Goal: Task Accomplishment & Management: Manage account settings

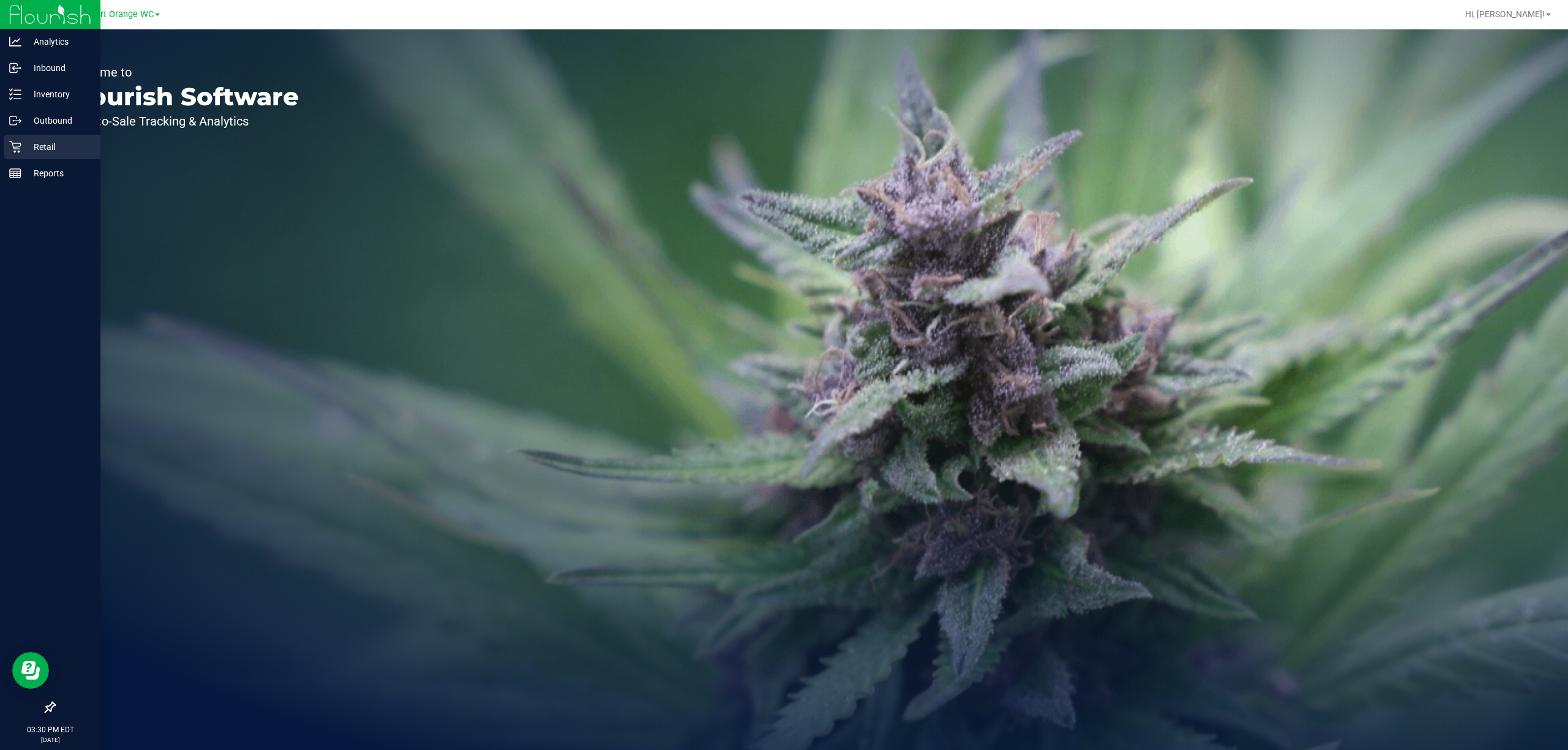
click at [22, 147] on p "Retail" at bounding box center [58, 147] width 73 height 14
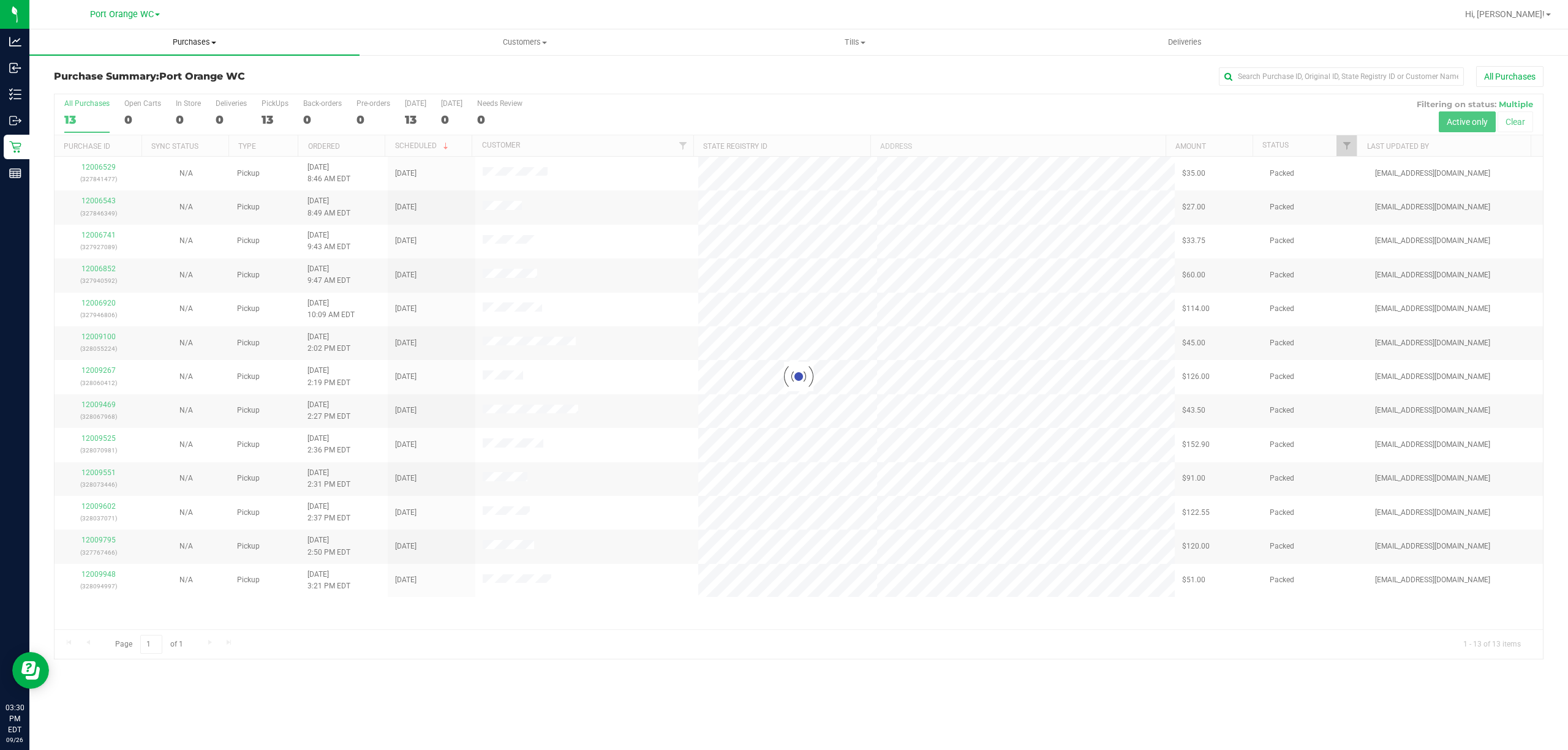
click at [197, 42] on span "Purchases" at bounding box center [195, 42] width 330 height 11
click at [125, 90] on li "Fulfillment" at bounding box center [195, 88] width 330 height 14
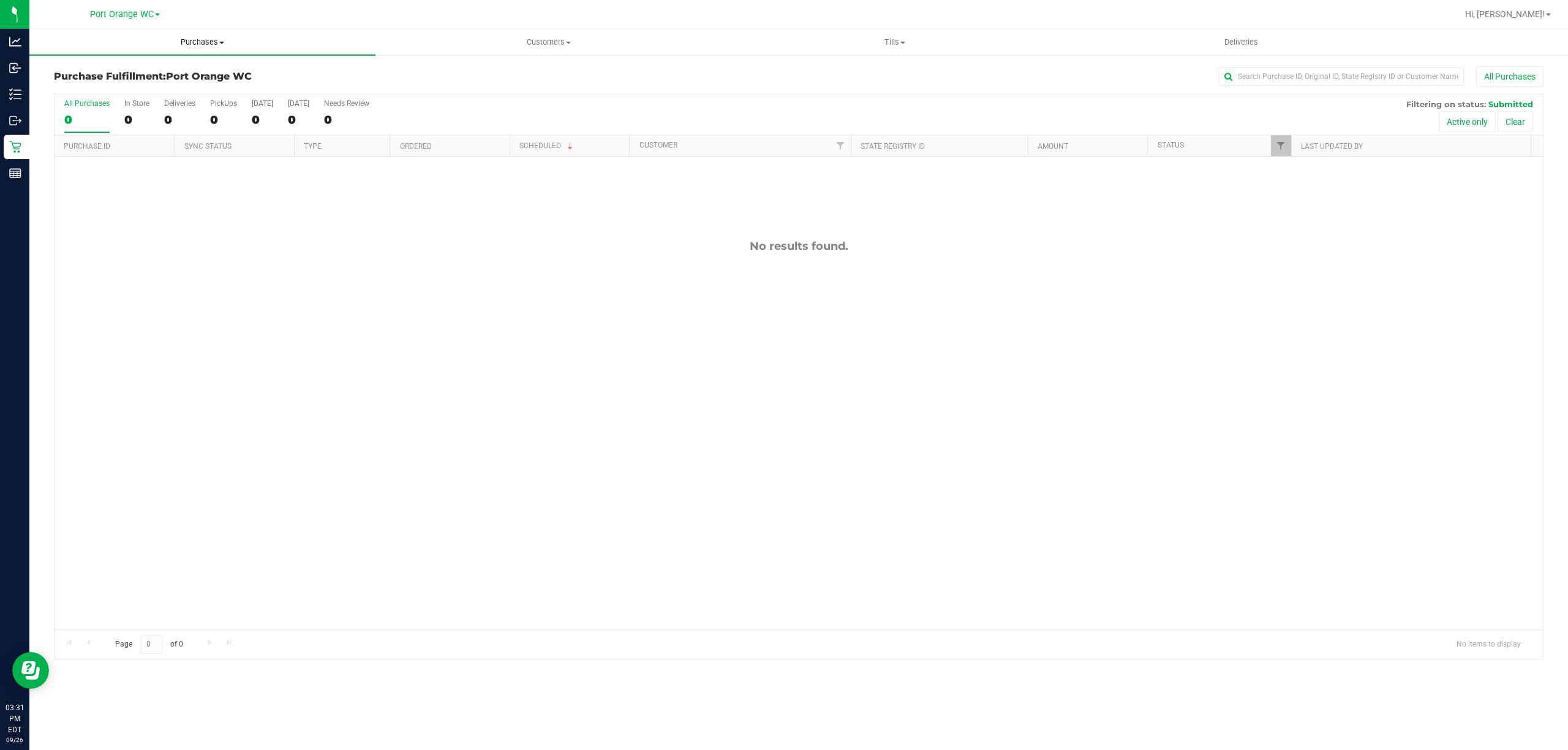
click at [223, 42] on span at bounding box center [221, 43] width 5 height 3
click at [154, 89] on li "Fulfillment" at bounding box center [202, 88] width 346 height 14
